Goal: Task Accomplishment & Management: Manage account settings

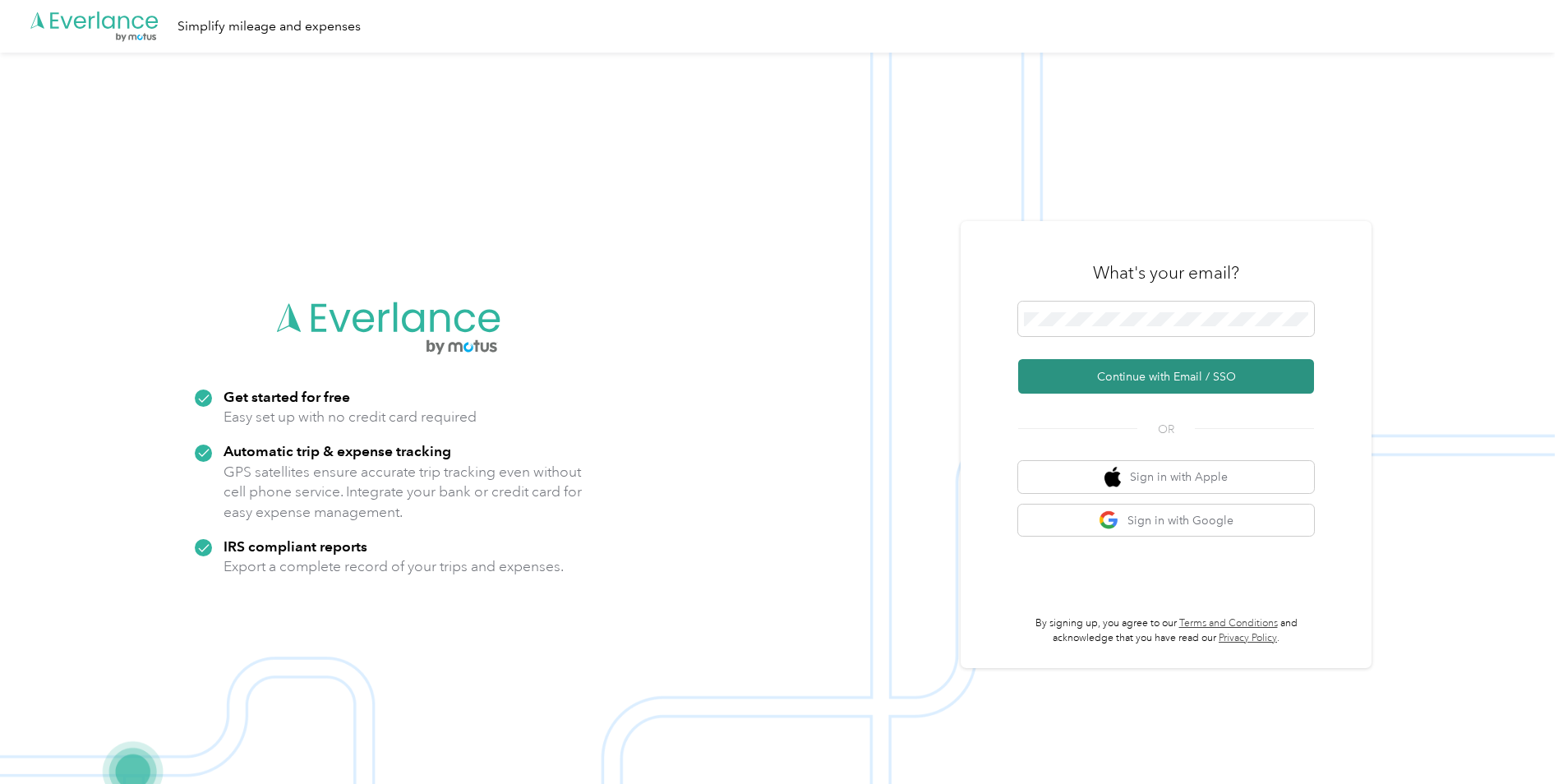
click at [1117, 380] on button "Continue with Email / SSO" at bounding box center [1166, 376] width 296 height 34
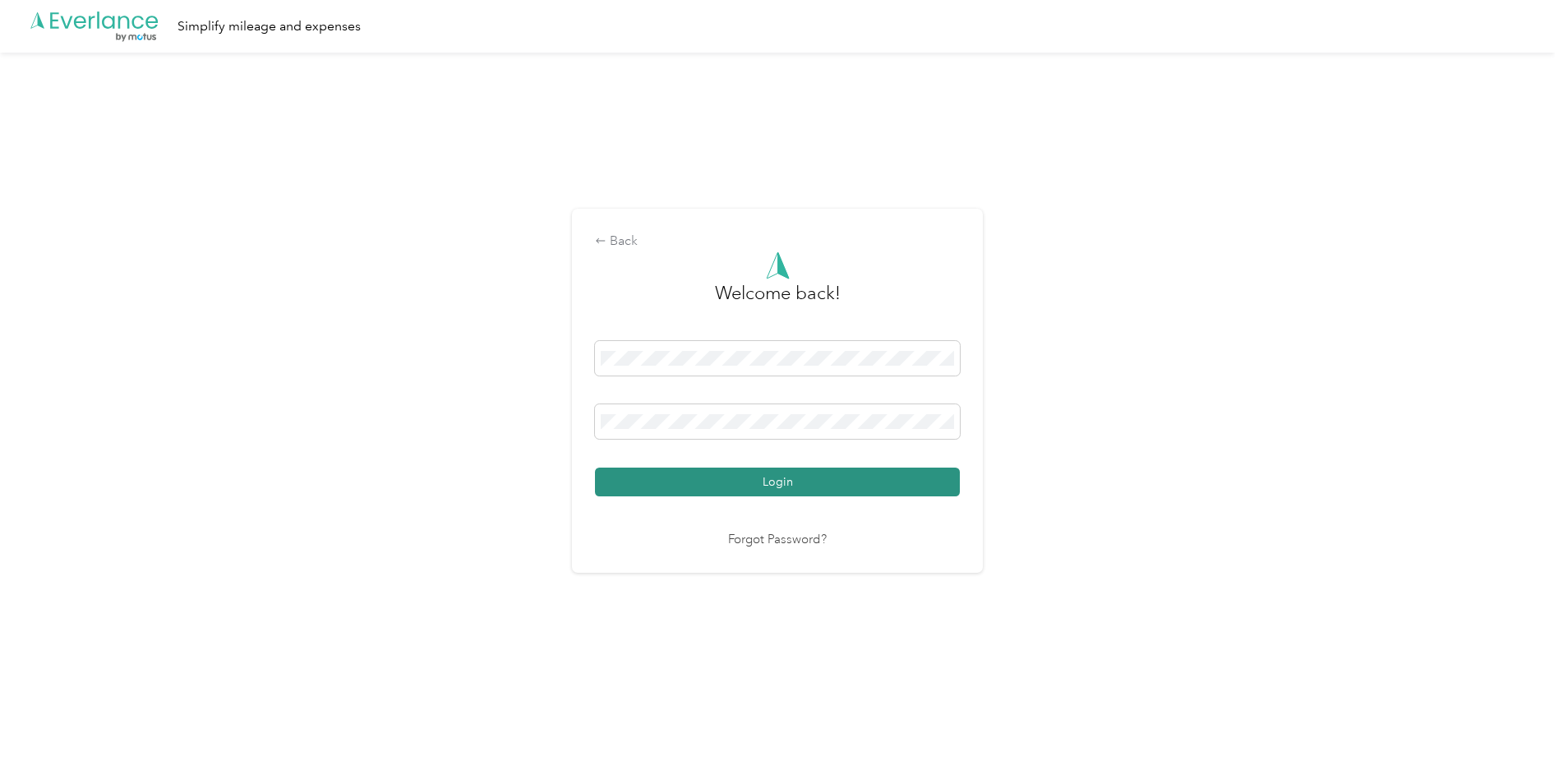
click at [792, 494] on button "Login" at bounding box center [777, 482] width 365 height 29
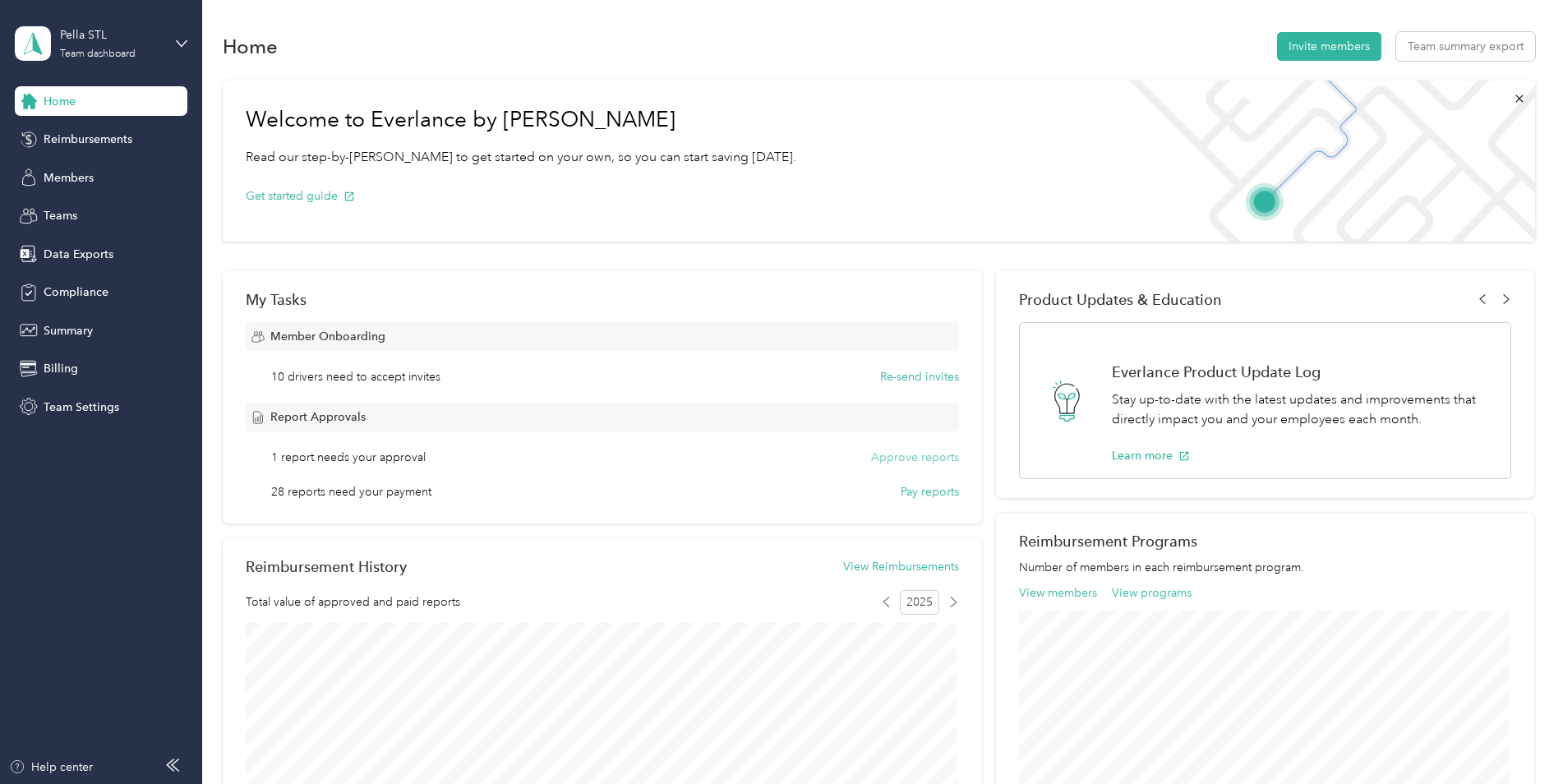
click at [887, 456] on button "Approve reports" at bounding box center [915, 457] width 88 height 18
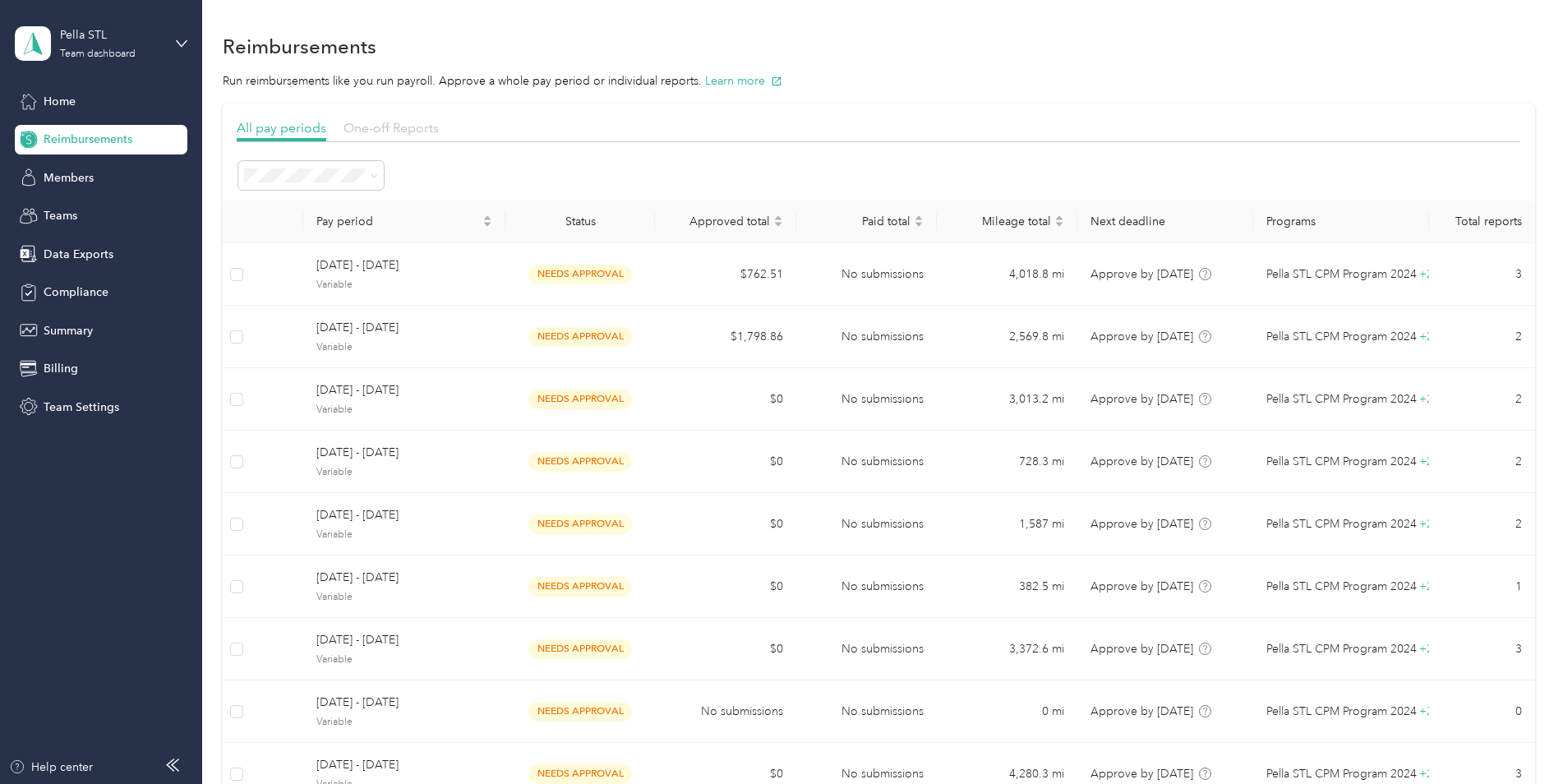
click at [379, 121] on span "One-off Reports" at bounding box center [391, 127] width 96 height 16
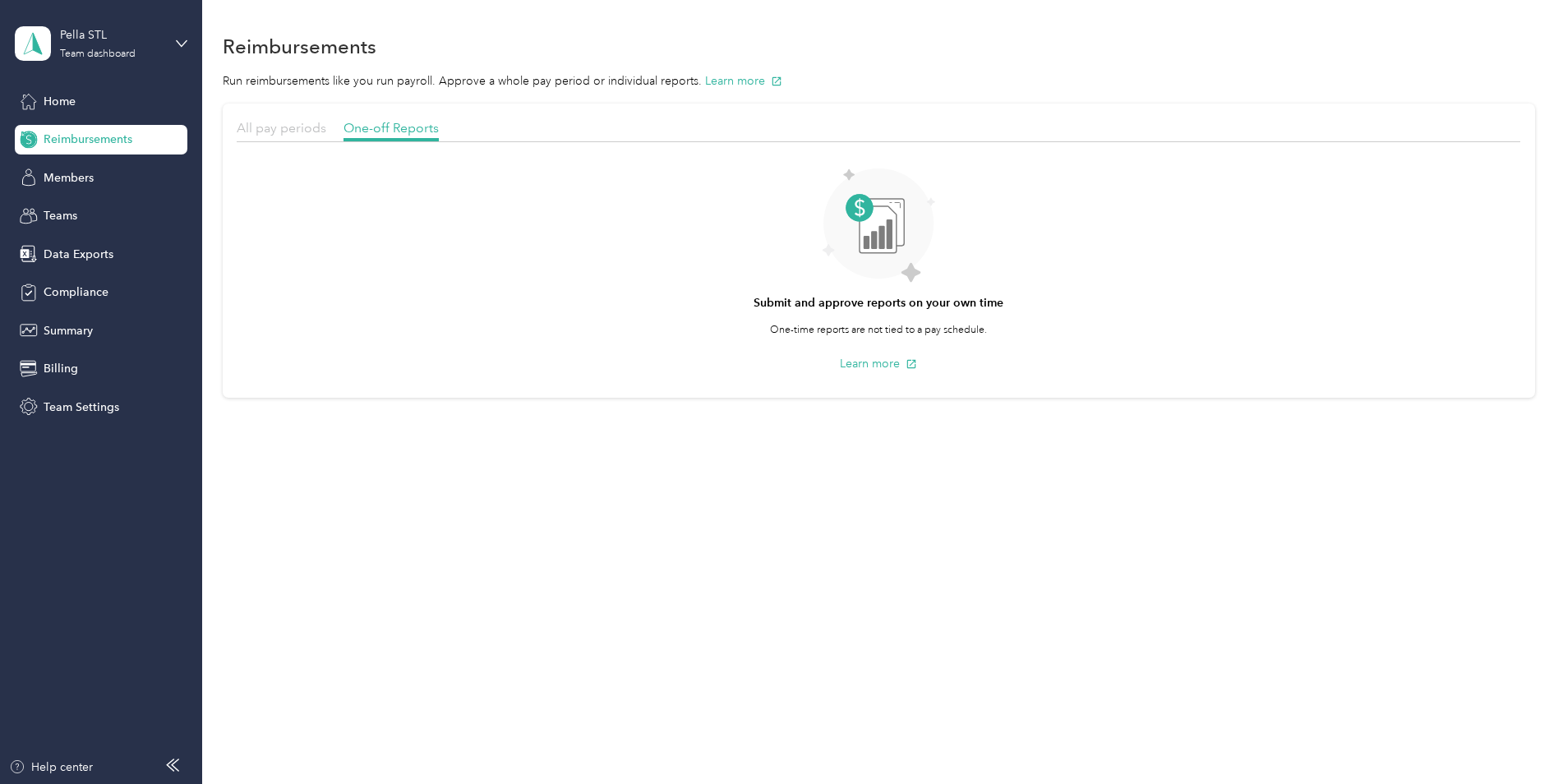
click at [305, 122] on span "All pay periods" at bounding box center [281, 127] width 90 height 16
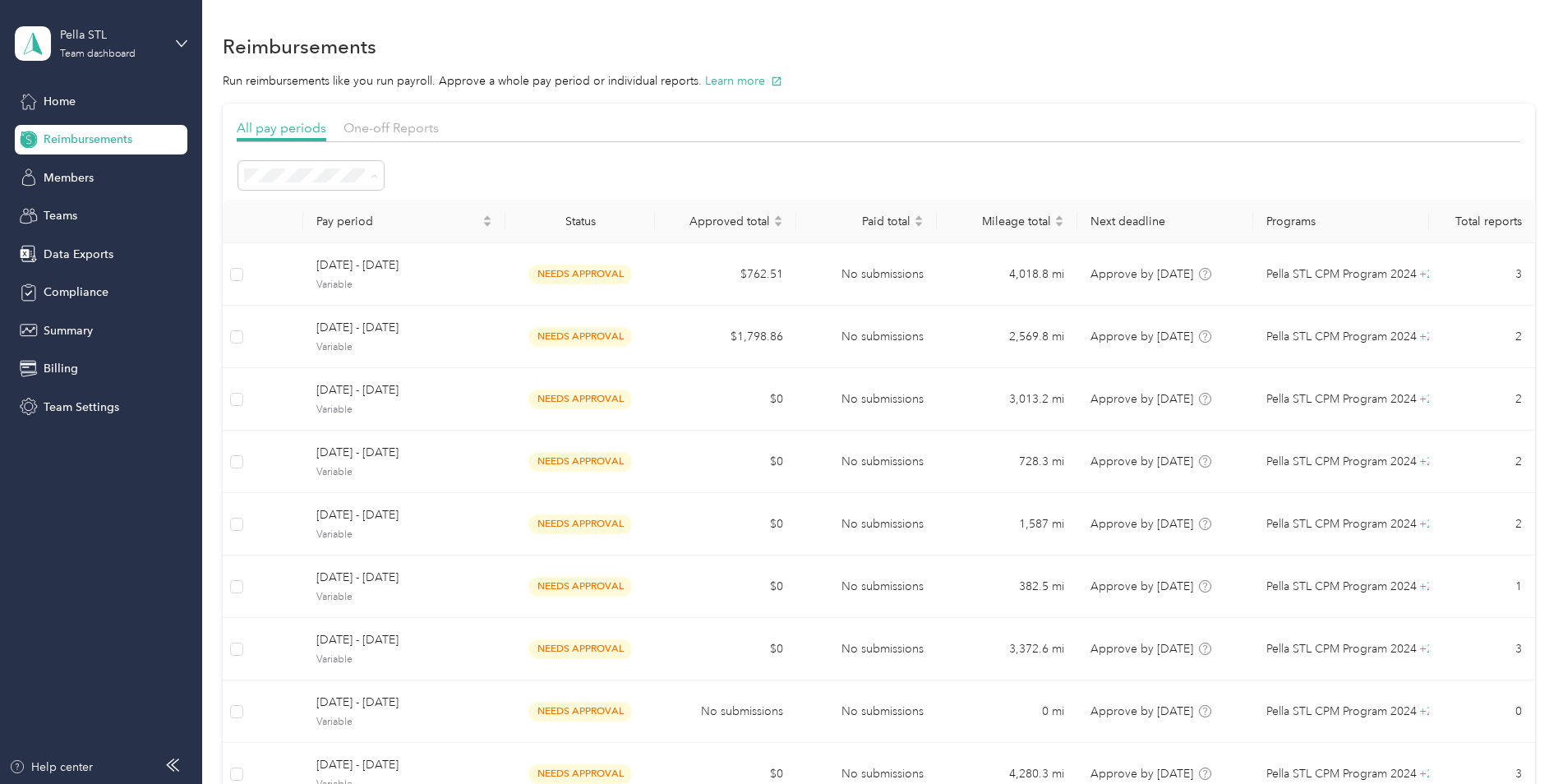
click at [304, 256] on div "Open" at bounding box center [311, 263] width 123 height 18
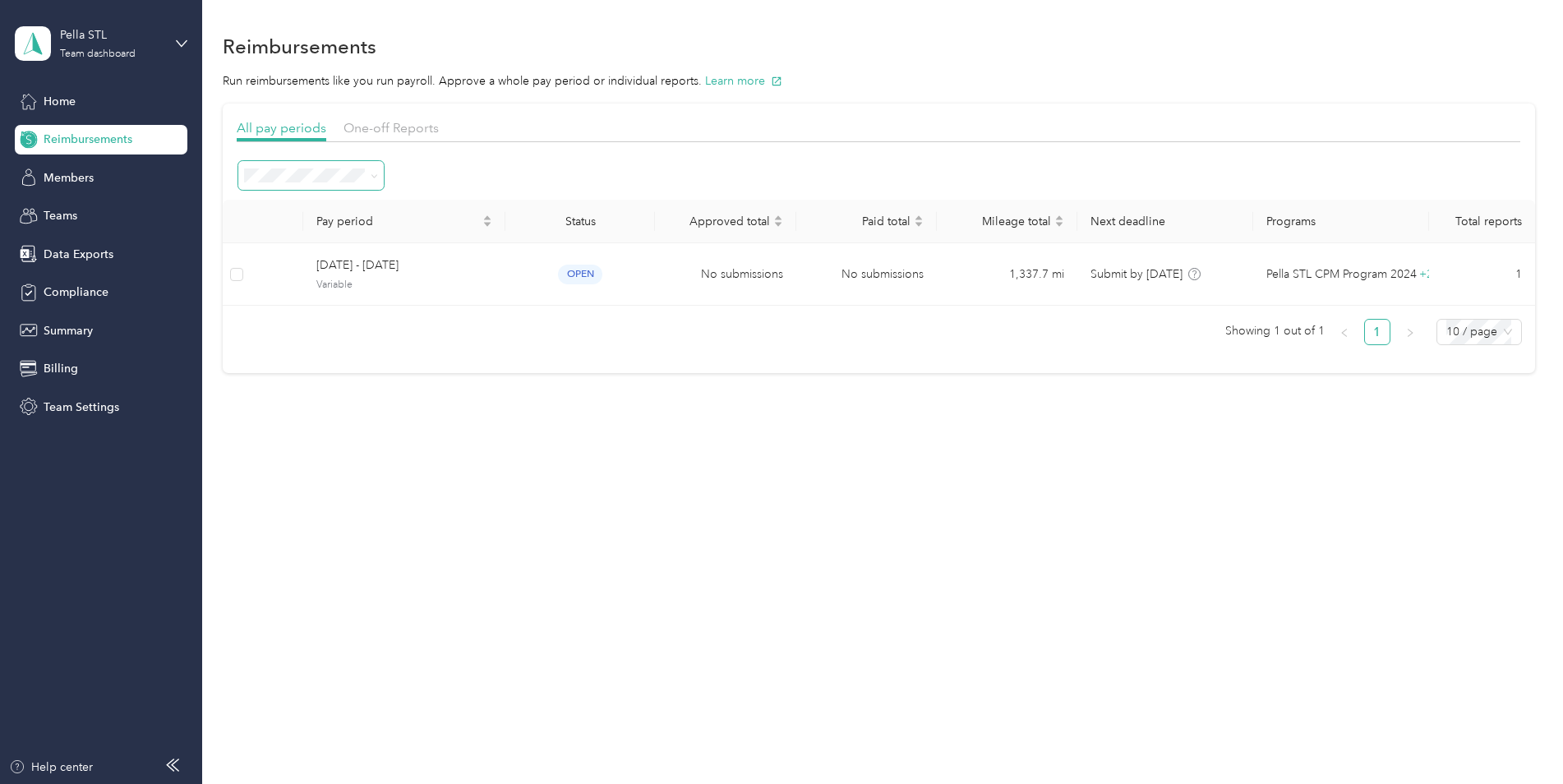
click at [355, 188] on span at bounding box center [311, 175] width 146 height 29
click at [374, 177] on icon at bounding box center [374, 176] width 7 height 7
click at [291, 238] on li "Active periods" at bounding box center [311, 228] width 146 height 30
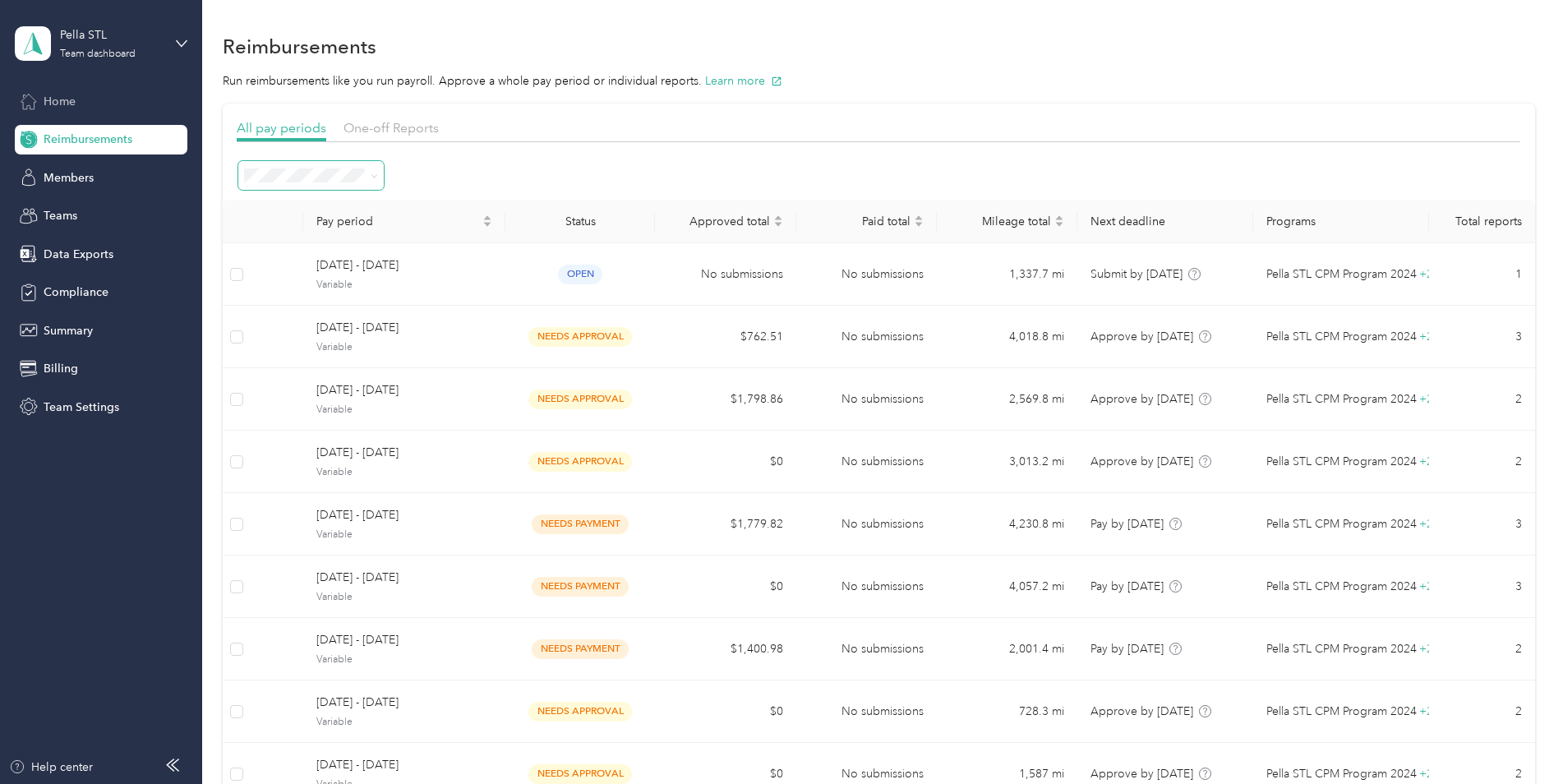
click at [68, 106] on span "Home" at bounding box center [59, 101] width 32 height 18
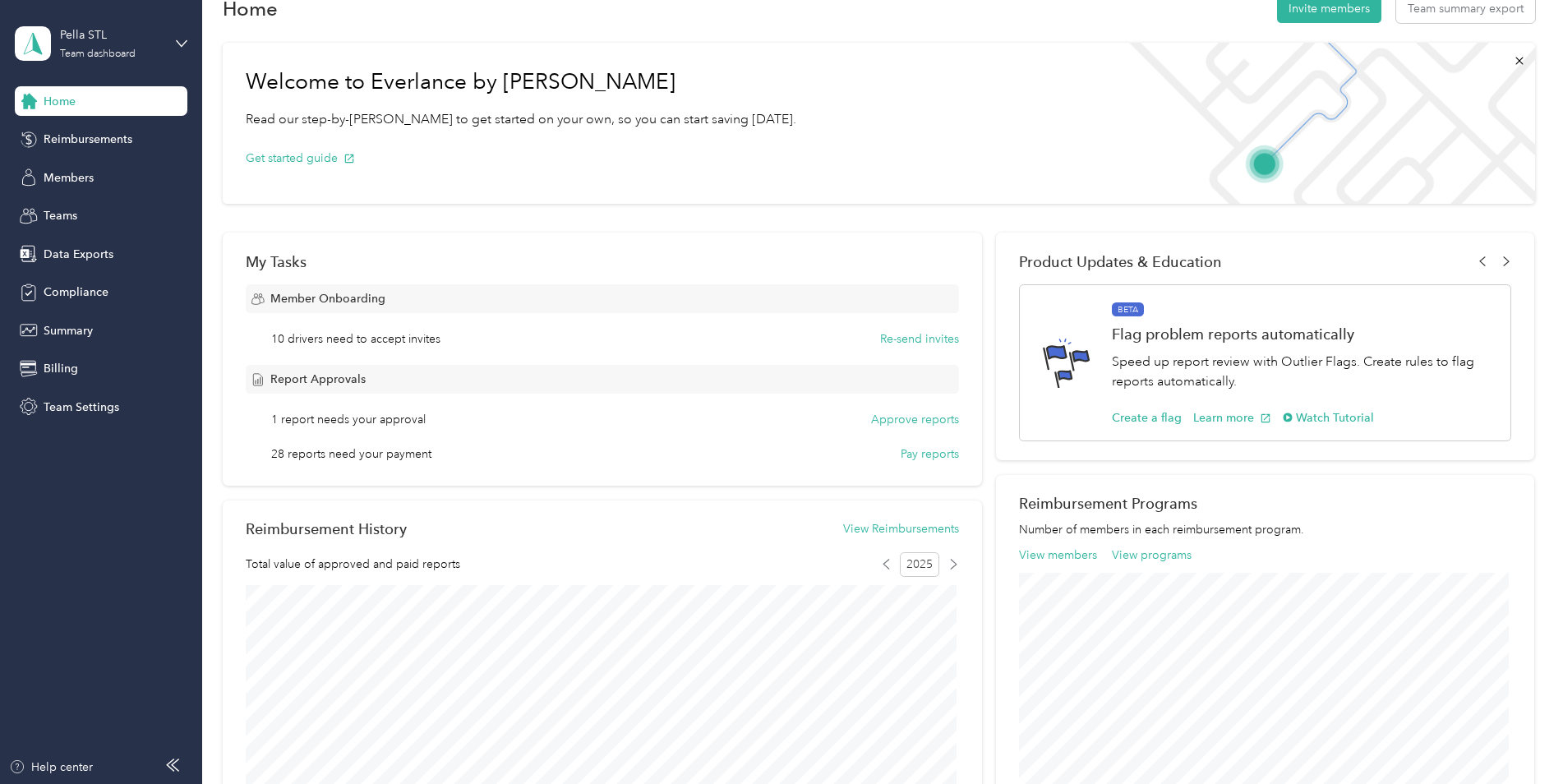
scroll to position [11, 0]
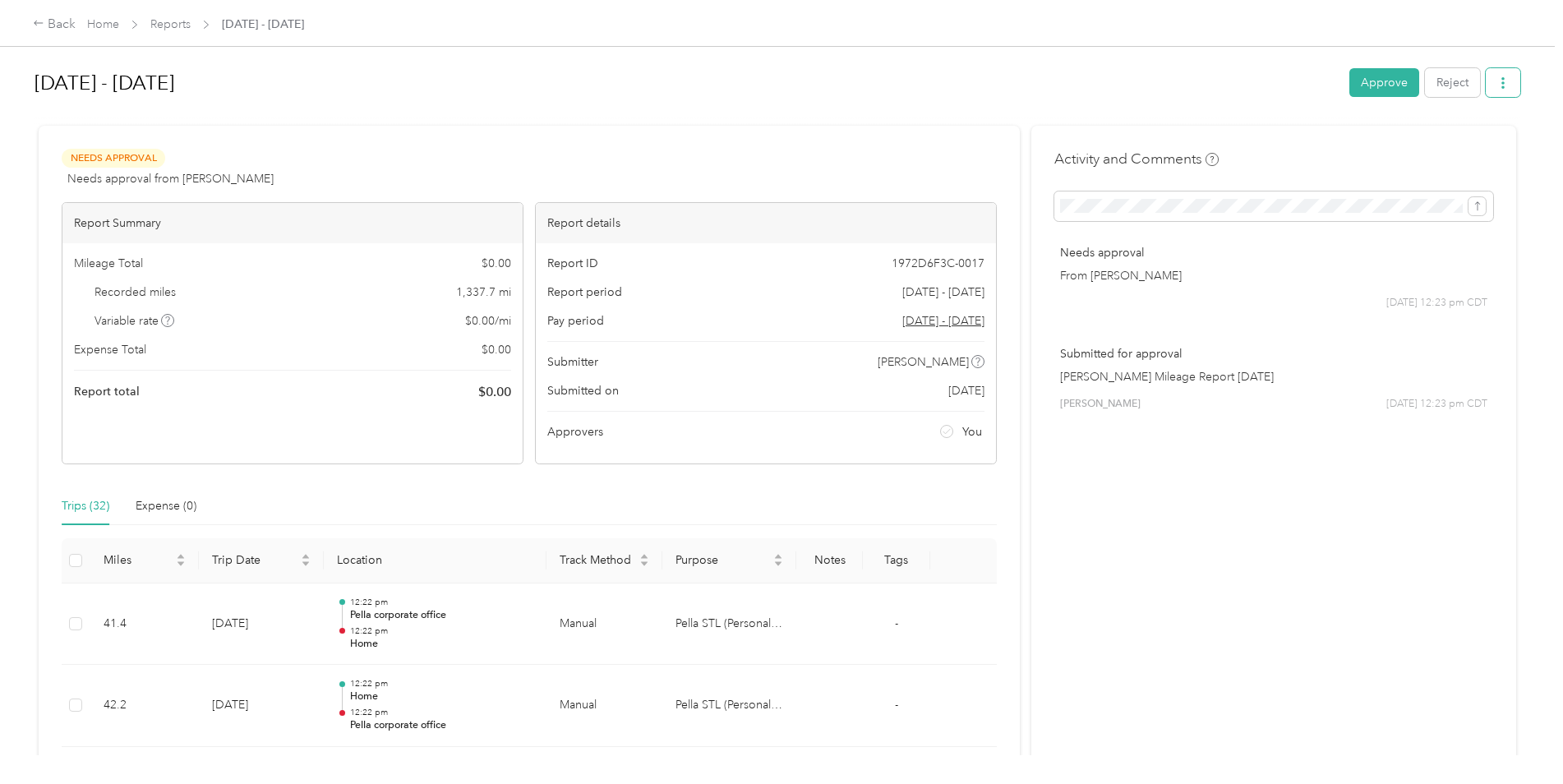
click at [1498, 84] on icon "button" at bounding box center [1503, 83] width 11 height 11
click at [1456, 141] on span "Download" at bounding box center [1453, 143] width 54 height 18
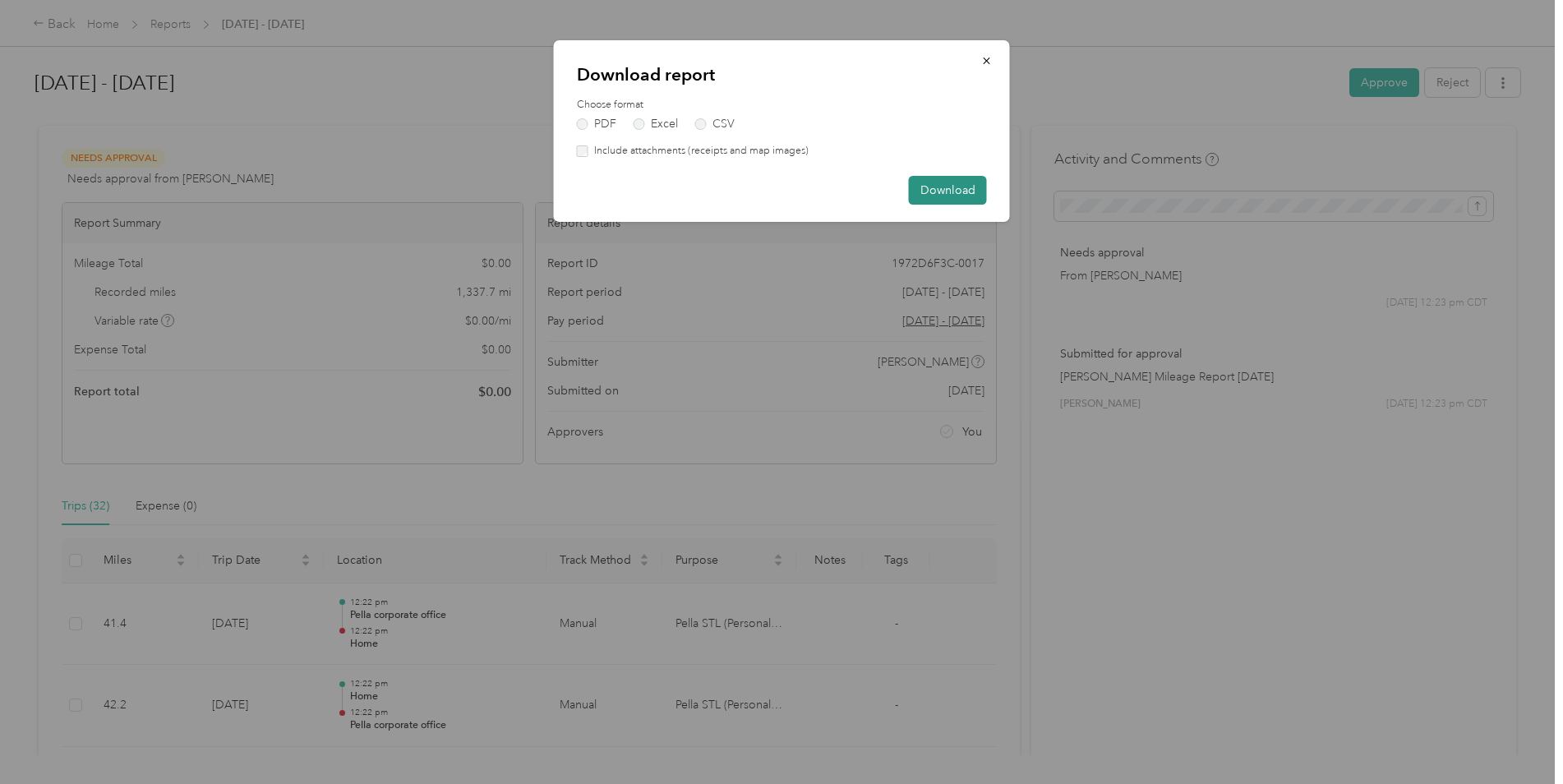
click at [971, 184] on button "Download" at bounding box center [948, 190] width 78 height 29
